Goal: Task Accomplishment & Management: Complete application form

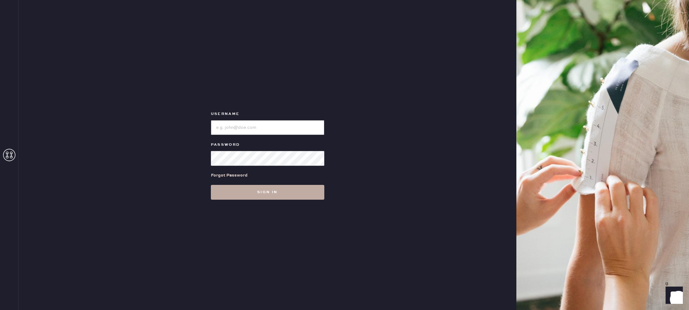
type input "reformationstudiocity"
click at [283, 190] on button "Sign in" at bounding box center [267, 192] width 113 height 15
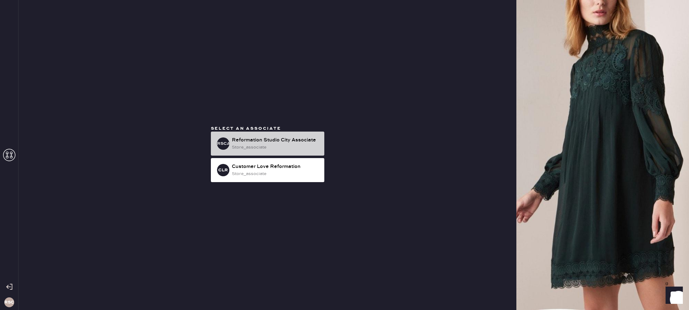
click at [272, 137] on div "Reformation Studio City Associate" at bounding box center [276, 140] width 88 height 7
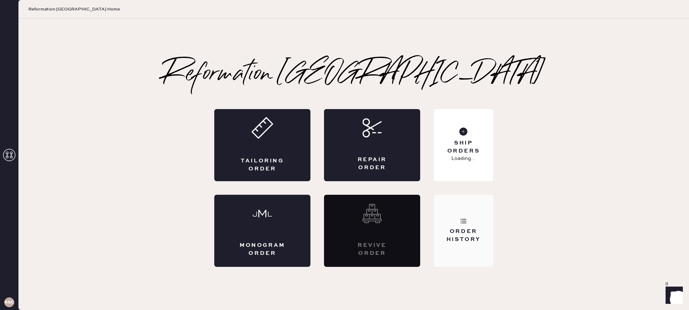
click at [459, 224] on div "Order History" at bounding box center [464, 231] width 60 height 72
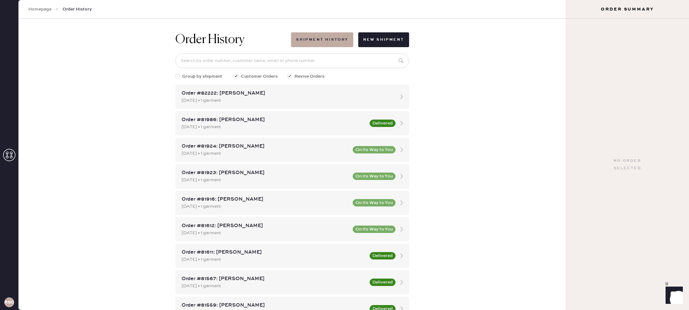
click at [45, 10] on link "Homepage" at bounding box center [39, 9] width 23 height 6
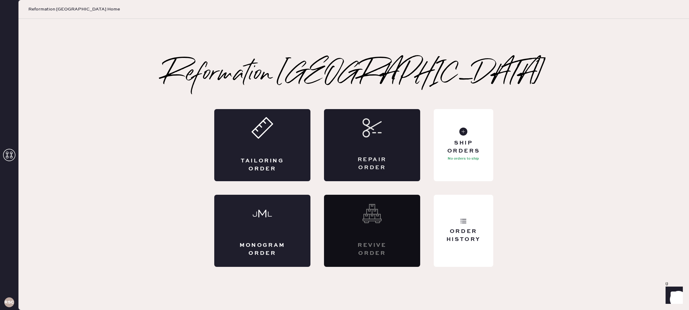
click at [375, 148] on div "Repair Order" at bounding box center [372, 145] width 96 height 72
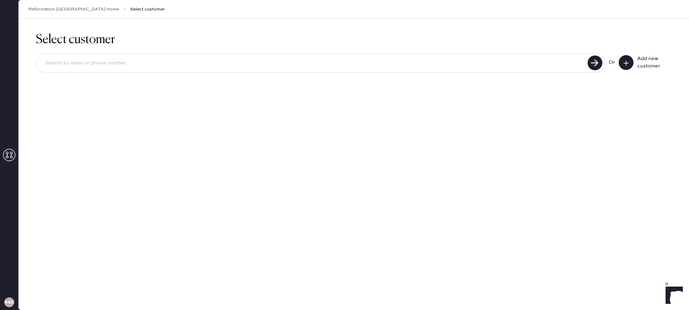
click at [626, 62] on use at bounding box center [626, 63] width 5 height 5
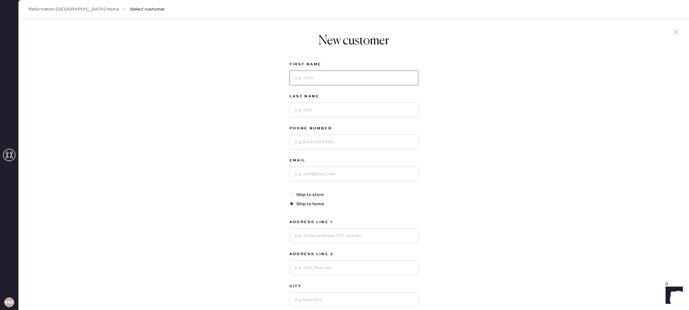
click at [326, 79] on input at bounding box center [354, 78] width 129 height 15
type input "Rozy"
type input "[DEMOGRAPHIC_DATA]"
type input "8184555100"
type input "[EMAIL_ADDRESS][DOMAIN_NAME]"
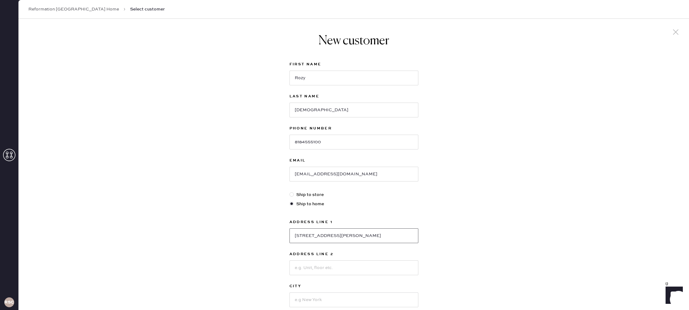
type input "[STREET_ADDRESS][PERSON_NAME]"
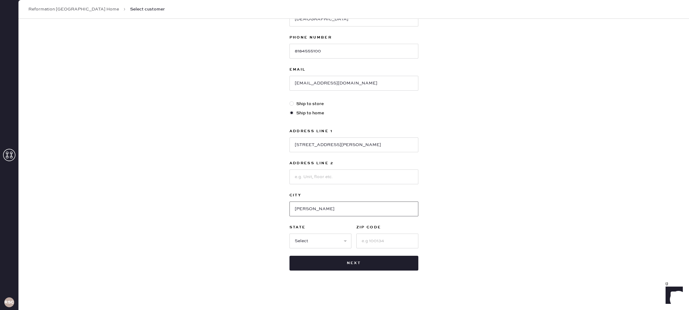
drag, startPoint x: 321, startPoint y: 210, endPoint x: 311, endPoint y: 211, distance: 10.5
click at [309, 212] on input "[PERSON_NAME]" at bounding box center [354, 209] width 129 height 15
type input "[PERSON_NAME]"
select select "CA"
type input "91401"
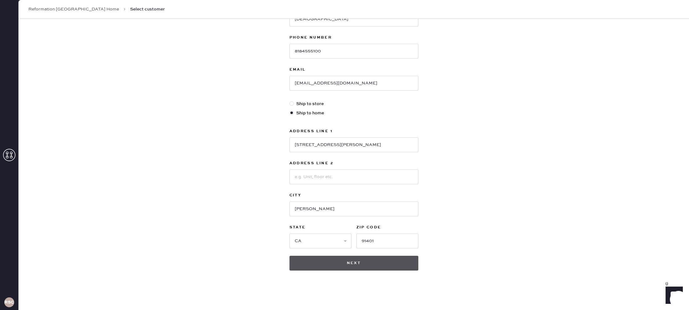
click at [357, 262] on button "Next" at bounding box center [354, 263] width 129 height 15
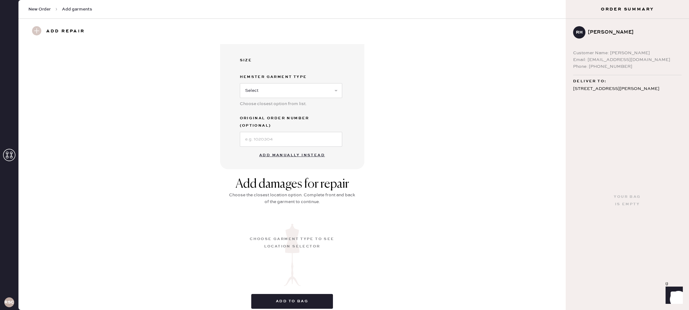
click at [286, 149] on button "Add manually instead" at bounding box center [292, 155] width 73 height 12
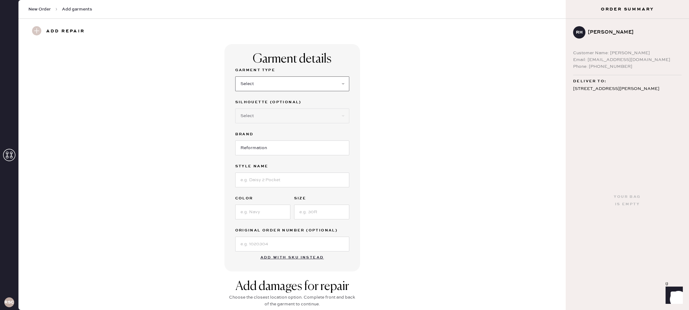
click at [279, 84] on select "Select Basic Skirt Jeans Leggings Pants Shorts Basic Sleeved Dress Basic Sleeve…" at bounding box center [292, 83] width 114 height 15
select select "15"
click at [235, 76] on select "Select Basic Skirt Jeans Leggings Pants Shorts Basic Sleeved Dress Basic Sleeve…" at bounding box center [292, 83] width 114 height 15
click at [305, 114] on select "Select Crop top Full Length Other" at bounding box center [292, 116] width 114 height 15
select select "70"
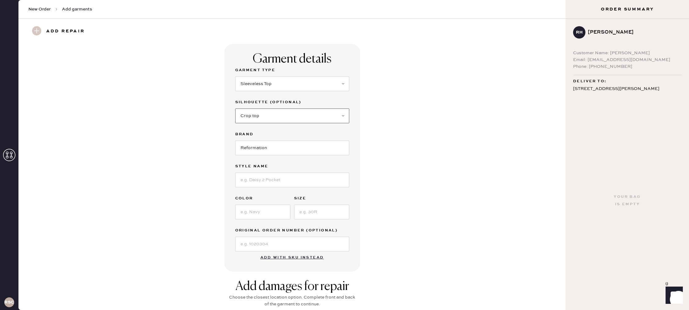
click at [235, 109] on select "Select Crop top Full Length Other" at bounding box center [292, 116] width 114 height 15
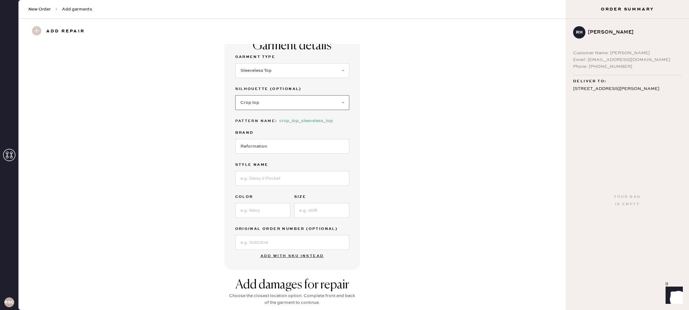
scroll to position [15, 0]
click at [288, 177] on input at bounding box center [292, 177] width 114 height 15
type input "[PERSON_NAME] Top"
type input "Parmesan"
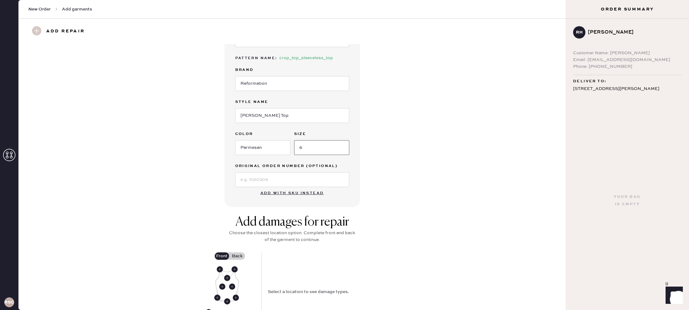
scroll to position [141, 0]
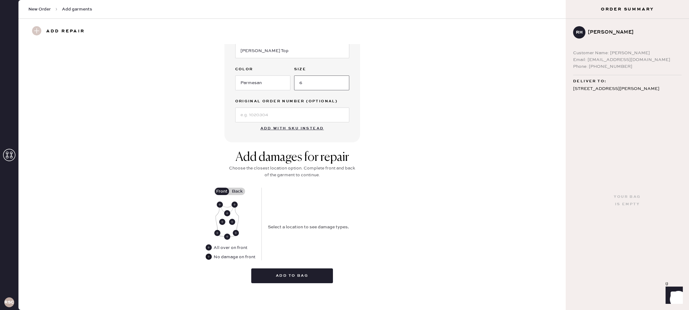
type input "6"
click at [210, 256] on use at bounding box center [209, 257] width 6 height 6
click at [238, 188] on label "Back" at bounding box center [237, 191] width 15 height 7
click at [237, 191] on input "Back" at bounding box center [237, 191] width 0 height 0
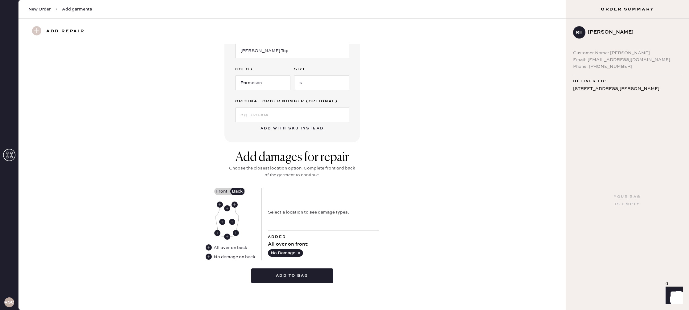
click at [224, 192] on label "Front" at bounding box center [221, 191] width 15 height 7
click at [222, 191] on input "Front" at bounding box center [222, 191] width 0 height 0
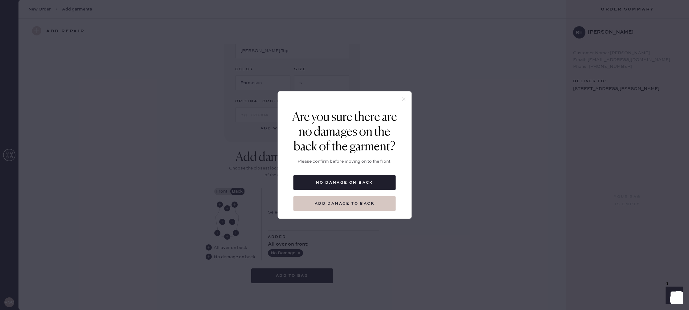
click at [367, 203] on button "Add damage to back" at bounding box center [345, 203] width 102 height 15
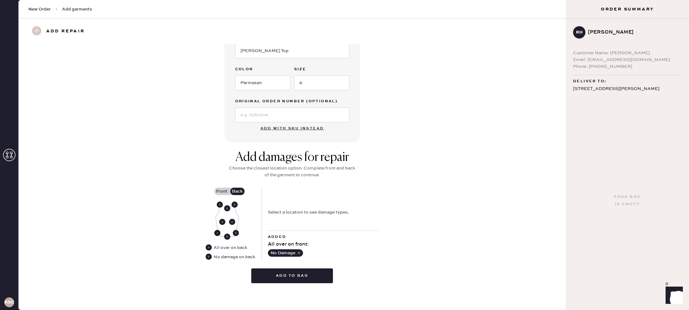
scroll to position [141, 0]
click at [217, 233] on use at bounding box center [217, 233] width 6 height 6
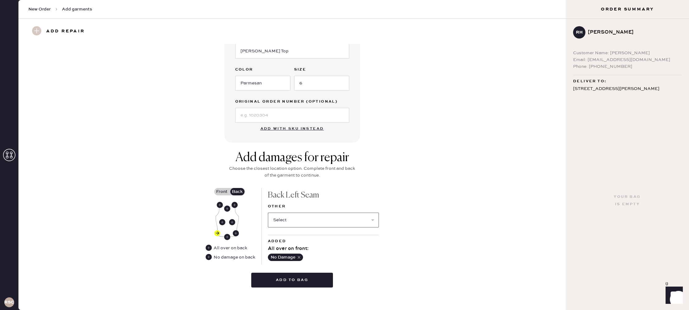
click at [305, 221] on select "Select Broken / Ripped Hem Broken Beads Broken Belt Loop Broken Button Broken C…" at bounding box center [323, 220] width 111 height 15
select select "1495"
click at [268, 213] on select "Select Broken / Ripped Hem Broken Beads Broken Belt Loop Broken Button Broken C…" at bounding box center [323, 220] width 111 height 15
select select
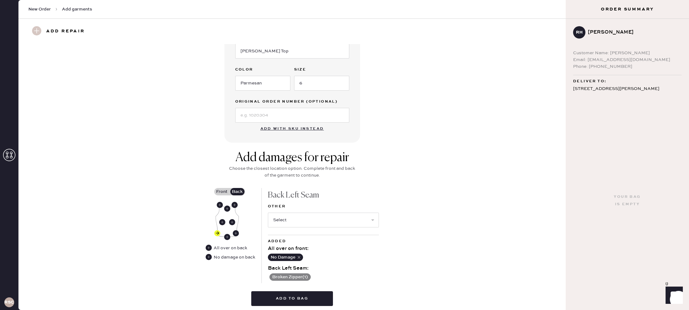
click at [221, 190] on label "Front" at bounding box center [221, 191] width 15 height 7
click at [222, 192] on input "Front" at bounding box center [222, 192] width 0 height 0
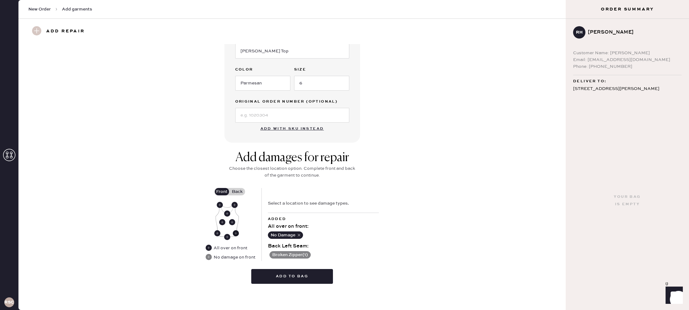
click at [236, 233] on use at bounding box center [236, 233] width 6 height 6
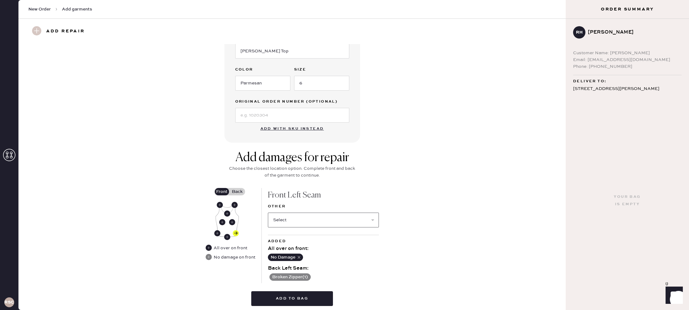
click at [311, 215] on select "Select Broken / Ripped Hem Broken Beads Broken Belt Loop Broken Button Broken C…" at bounding box center [323, 220] width 111 height 15
select select "1495"
click at [268, 213] on select "Select Broken / Ripped Hem Broken Beads Broken Belt Loop Broken Button Broken C…" at bounding box center [323, 220] width 111 height 15
select select
click at [302, 299] on button "Add to bag" at bounding box center [292, 297] width 82 height 15
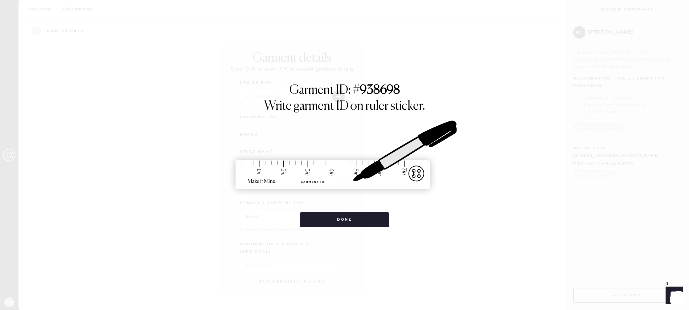
scroll to position [0, 0]
click at [361, 220] on button "Done" at bounding box center [344, 219] width 89 height 15
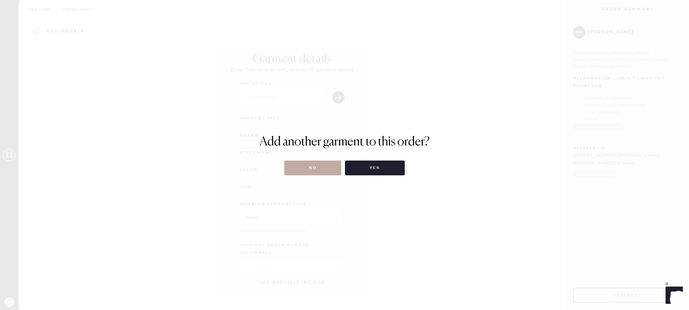
click at [312, 163] on button "No" at bounding box center [312, 168] width 57 height 15
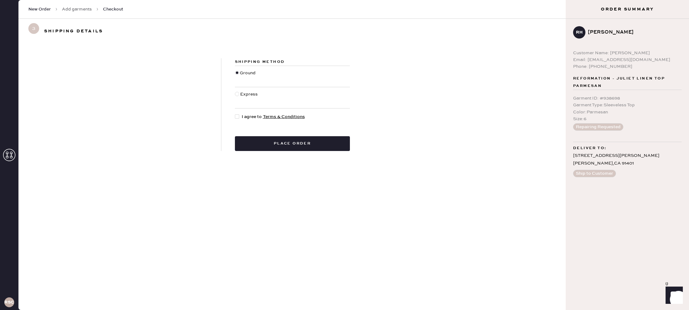
drag, startPoint x: 238, startPoint y: 117, endPoint x: 259, endPoint y: 130, distance: 24.8
click at [238, 117] on div at bounding box center [237, 116] width 4 height 4
click at [235, 114] on input "I agree to Terms & Conditions" at bounding box center [235, 113] width 0 height 0
checkbox input "true"
click at [269, 139] on button "Place order" at bounding box center [292, 143] width 115 height 15
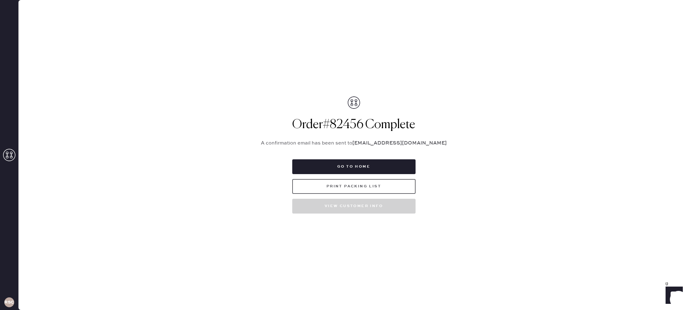
click at [355, 188] on button "Print Packing List" at bounding box center [353, 186] width 123 height 15
click at [9, 155] on icon at bounding box center [9, 155] width 12 height 12
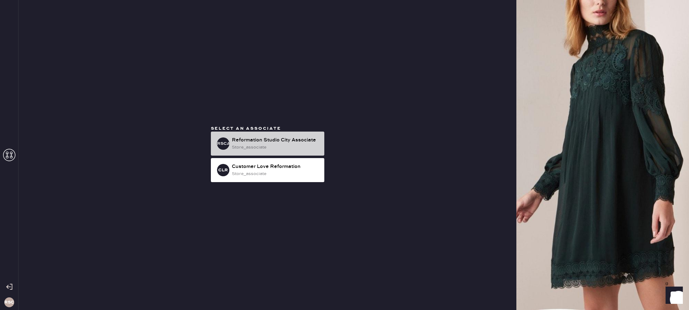
click at [279, 146] on div "store_associate" at bounding box center [276, 147] width 88 height 7
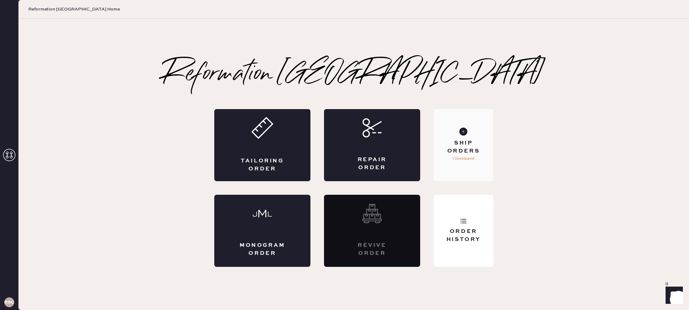
click at [474, 139] on div "Ship Orders" at bounding box center [464, 146] width 50 height 15
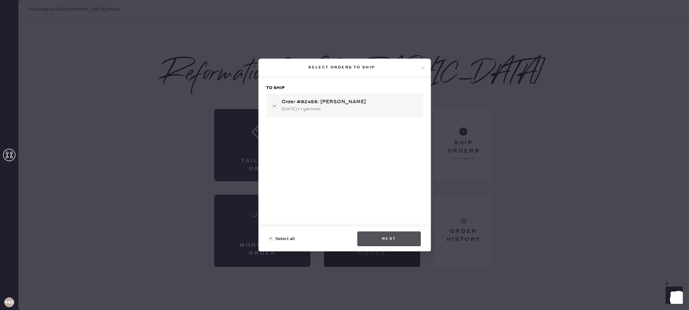
click at [374, 238] on button "Next" at bounding box center [389, 239] width 64 height 15
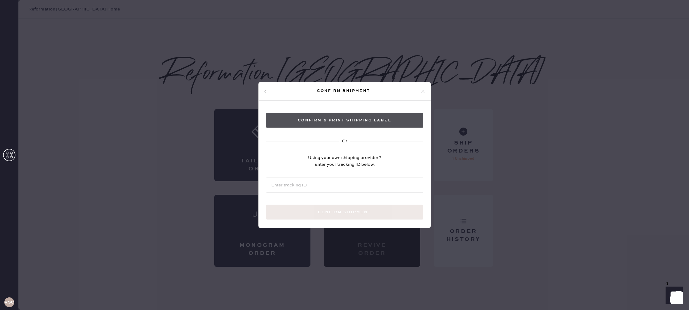
click at [366, 115] on button "Confirm & Print shipping label" at bounding box center [344, 120] width 157 height 15
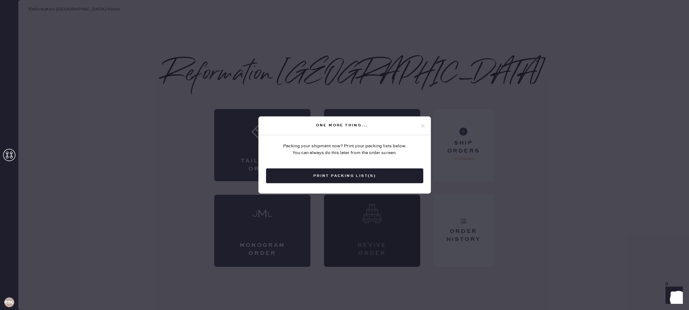
click at [389, 136] on div "Packing your shipment now? Print your packing lists below. You can always do th…" at bounding box center [345, 180] width 172 height 90
click at [421, 126] on icon at bounding box center [423, 126] width 6 height 6
